Goal: Task Accomplishment & Management: Use online tool/utility

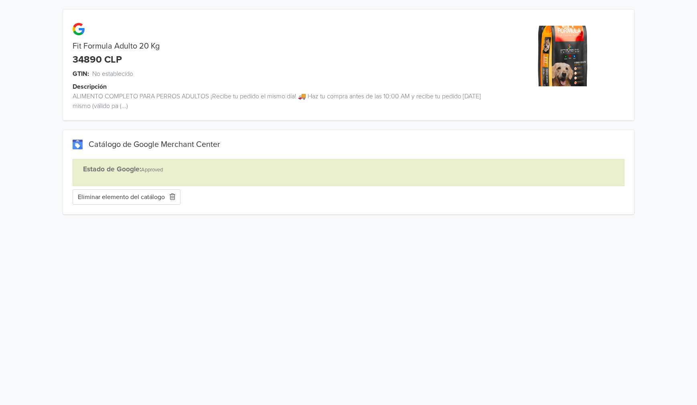
click at [108, 198] on button "Eliminar elemento del catálogo" at bounding box center [127, 196] width 108 height 15
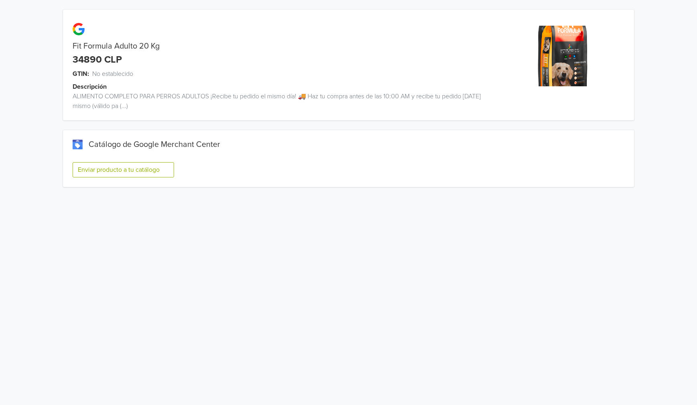
click at [144, 173] on button "Enviar producto a tu catálogo" at bounding box center [123, 169] width 101 height 15
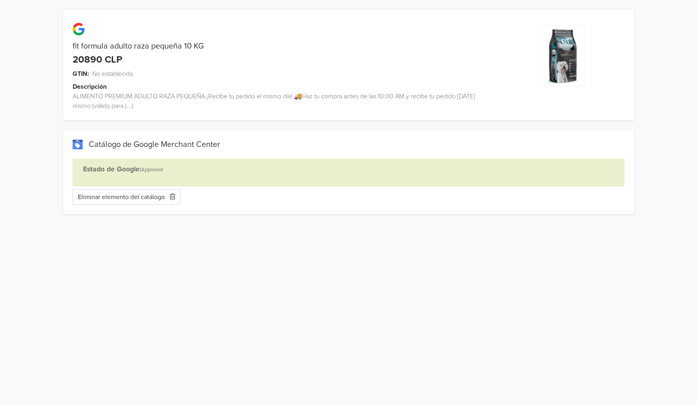
click at [155, 199] on button "Eliminar elemento del catálogo" at bounding box center [127, 196] width 108 height 15
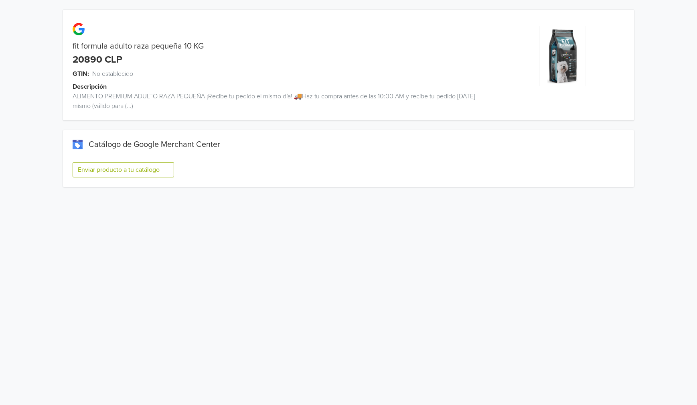
click at [121, 172] on button "Enviar producto a tu catálogo" at bounding box center [123, 169] width 101 height 15
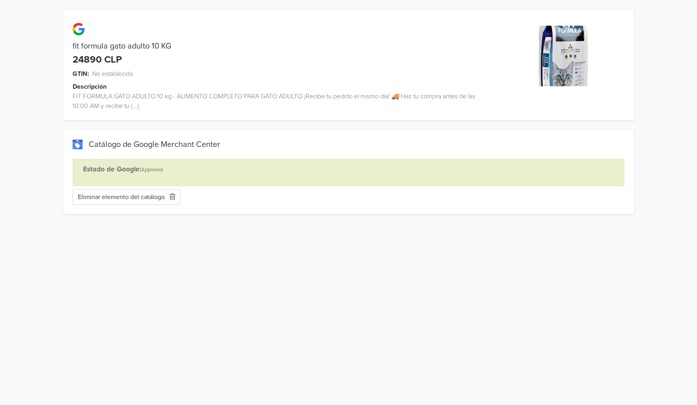
click at [154, 200] on button "Eliminar elemento del catálogo" at bounding box center [127, 196] width 108 height 15
